Goal: Communication & Community: Answer question/provide support

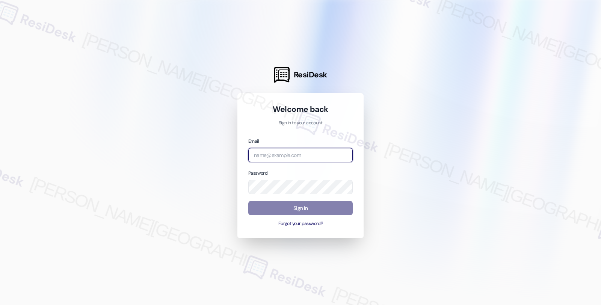
click at [300, 157] on input "email" at bounding box center [300, 155] width 104 height 15
type input "[EMAIL_ADDRESS][PERSON_NAME][DOMAIN_NAME]"
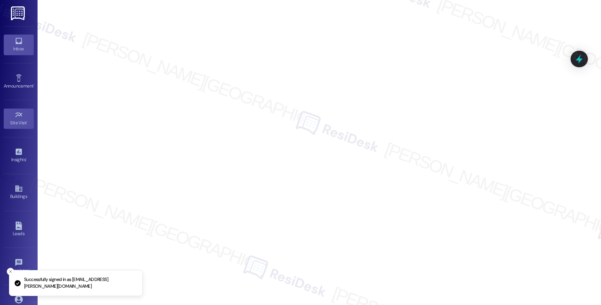
click at [14, 45] on div "Inbox" at bounding box center [19, 49] width 38 height 8
